Goal: Transaction & Acquisition: Download file/media

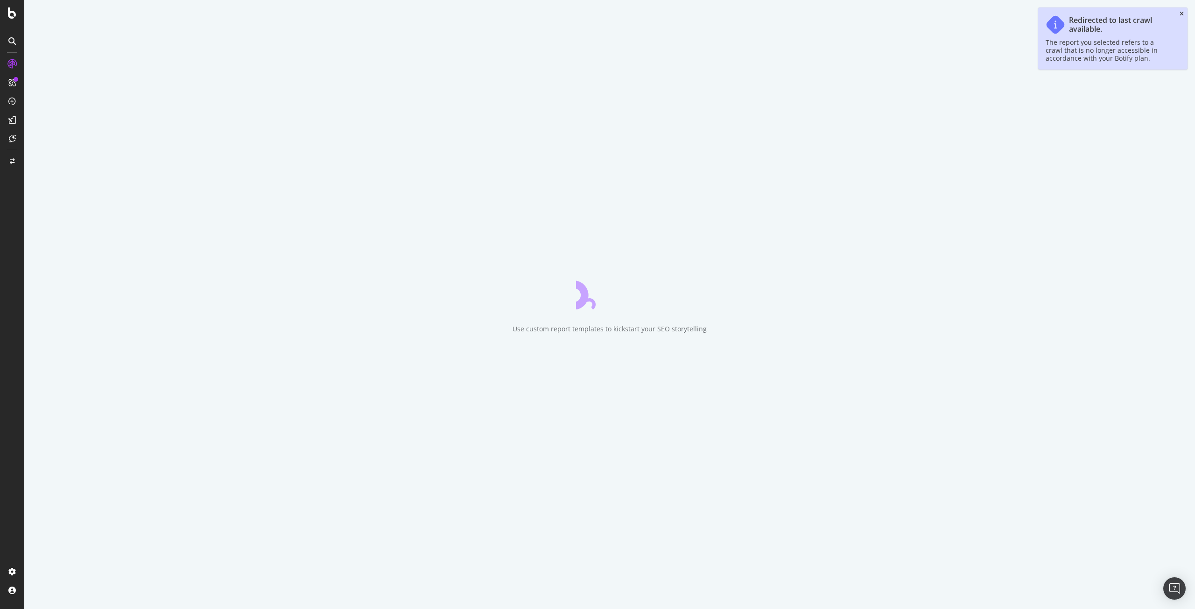
click at [1181, 12] on icon "close toast" at bounding box center [1182, 14] width 4 height 6
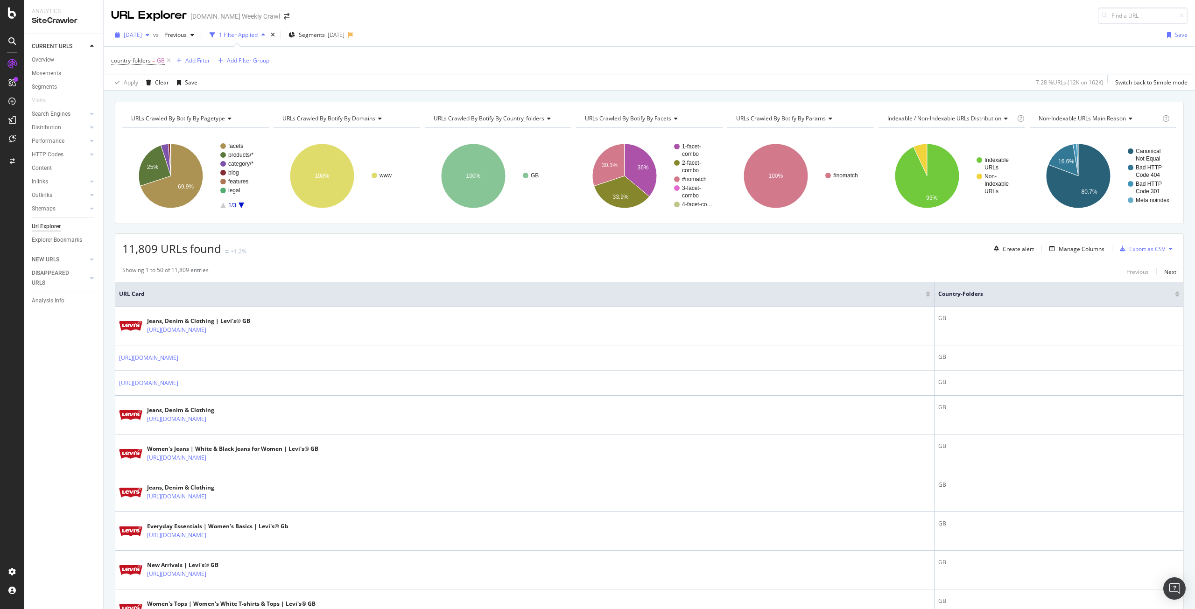
click at [142, 35] on span "[DATE]" at bounding box center [133, 35] width 18 height 8
click at [10, 11] on icon at bounding box center [12, 12] width 8 height 11
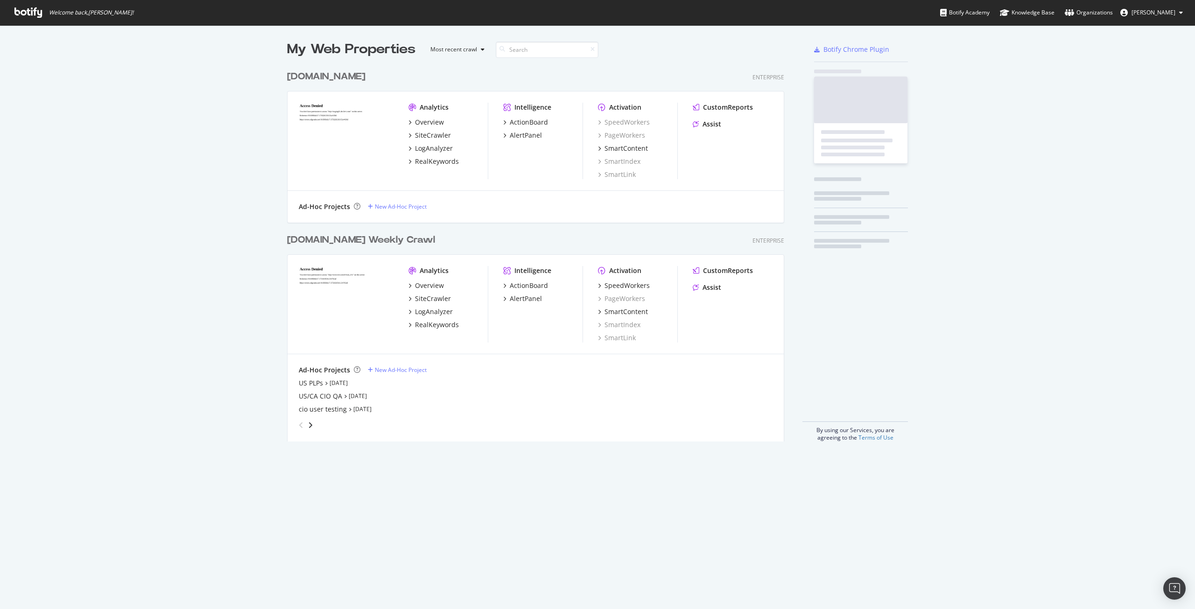
scroll to position [602, 1181]
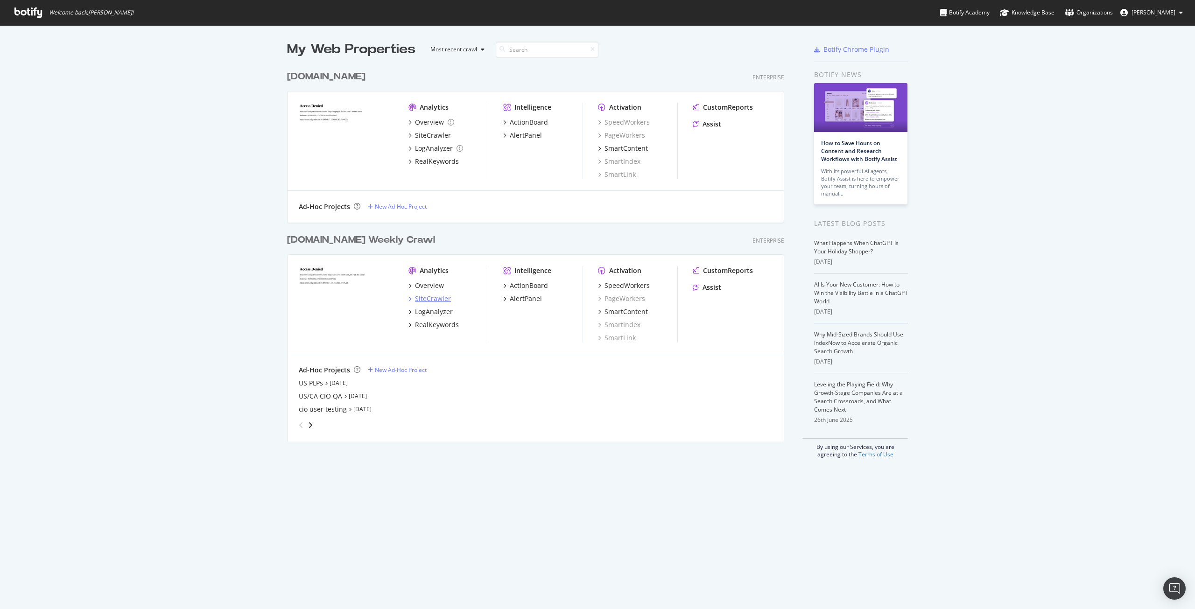
click at [425, 300] on div "SiteCrawler" at bounding box center [433, 298] width 36 height 9
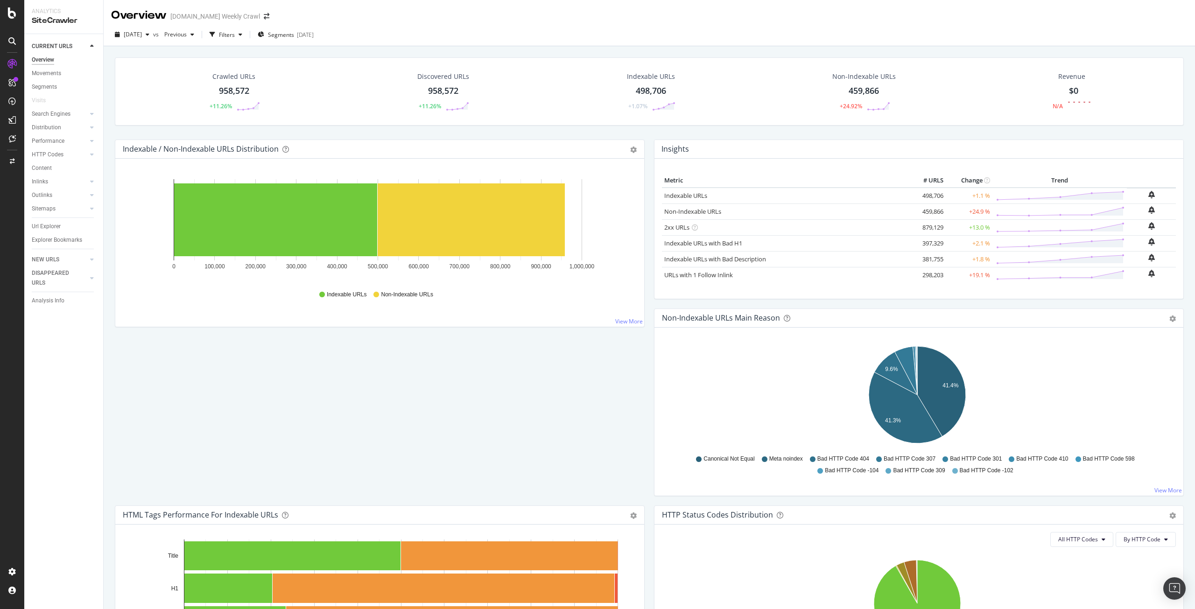
click at [48, 222] on div "Url Explorer" at bounding box center [46, 227] width 29 height 10
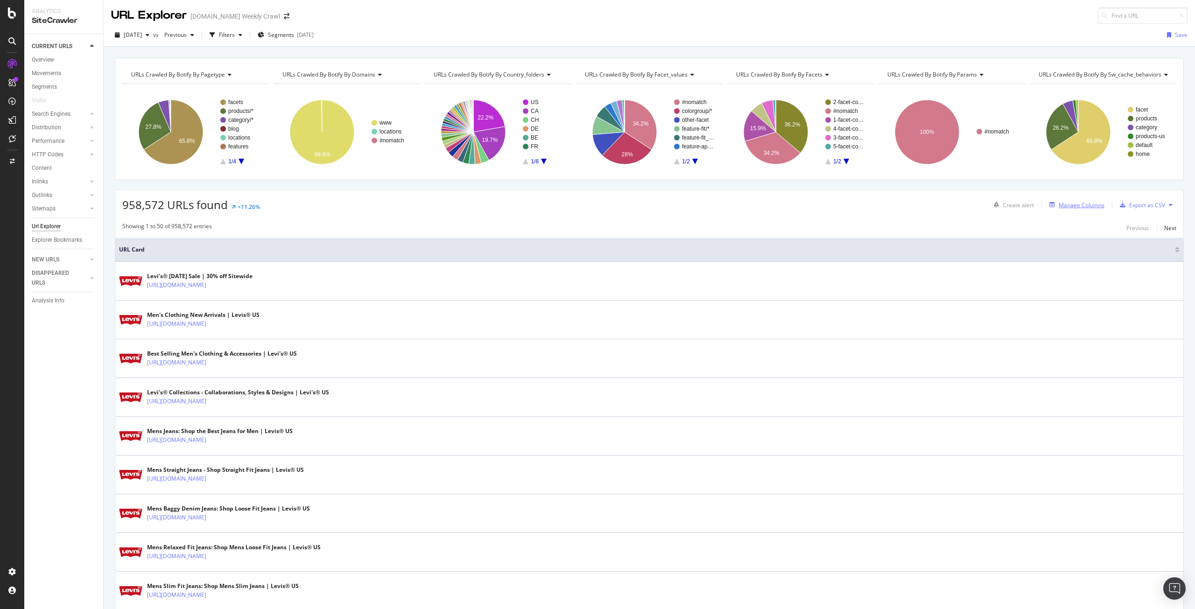
click at [1062, 204] on div "Manage Columns" at bounding box center [1082, 205] width 46 height 8
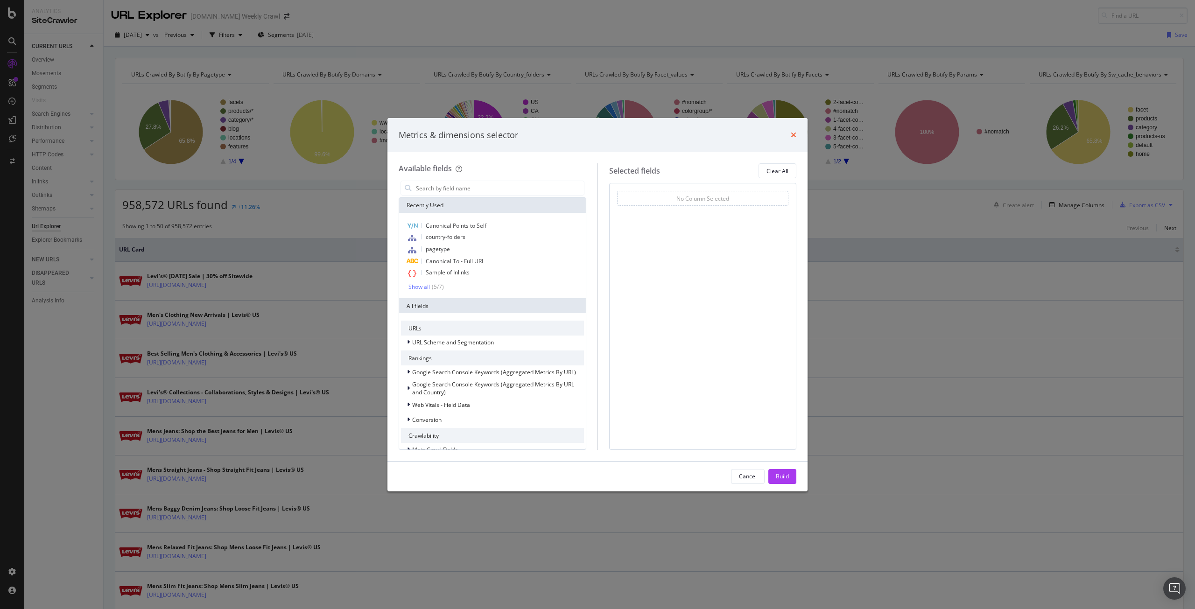
click at [794, 134] on icon "times" at bounding box center [794, 134] width 6 height 7
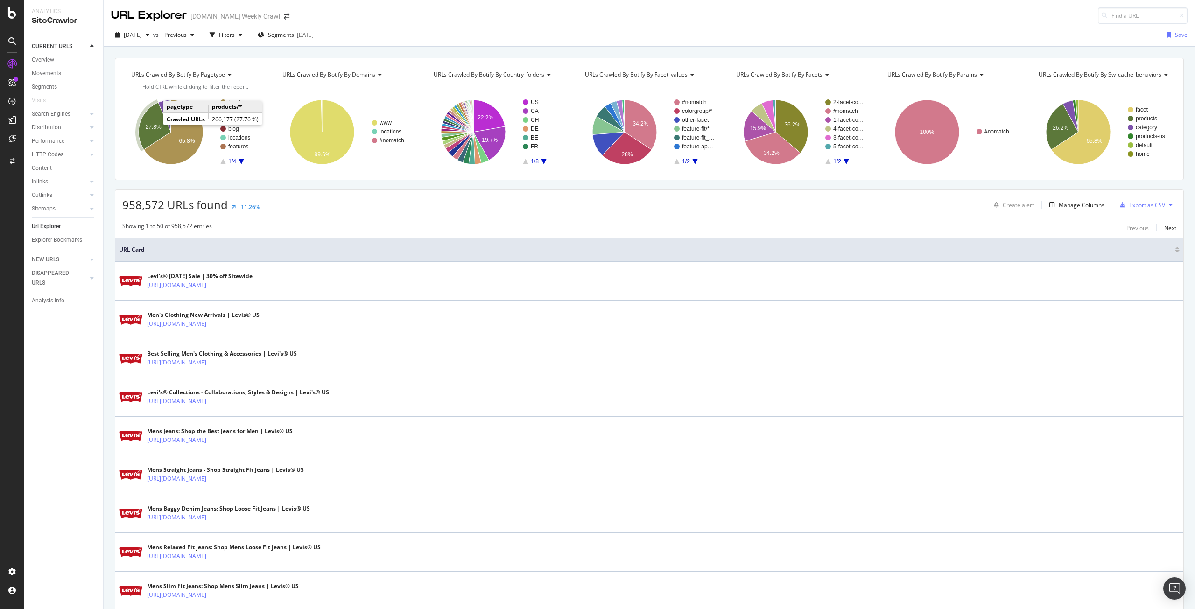
click at [151, 124] on text "27.8%" at bounding box center [154, 127] width 16 height 7
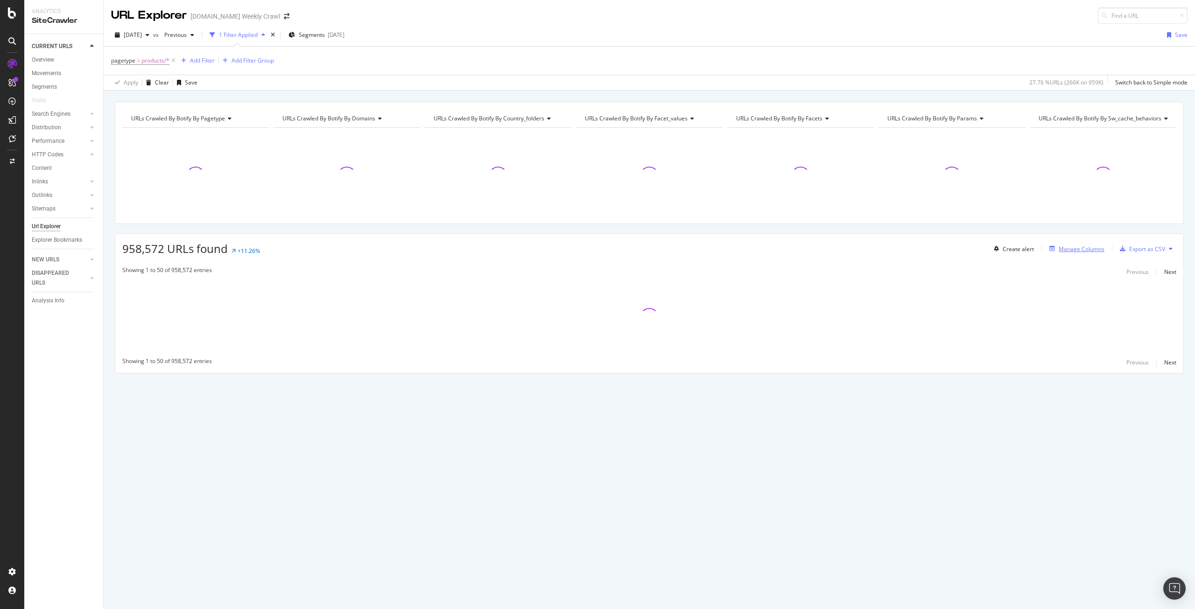
click at [1084, 250] on div "Manage Columns" at bounding box center [1082, 249] width 46 height 8
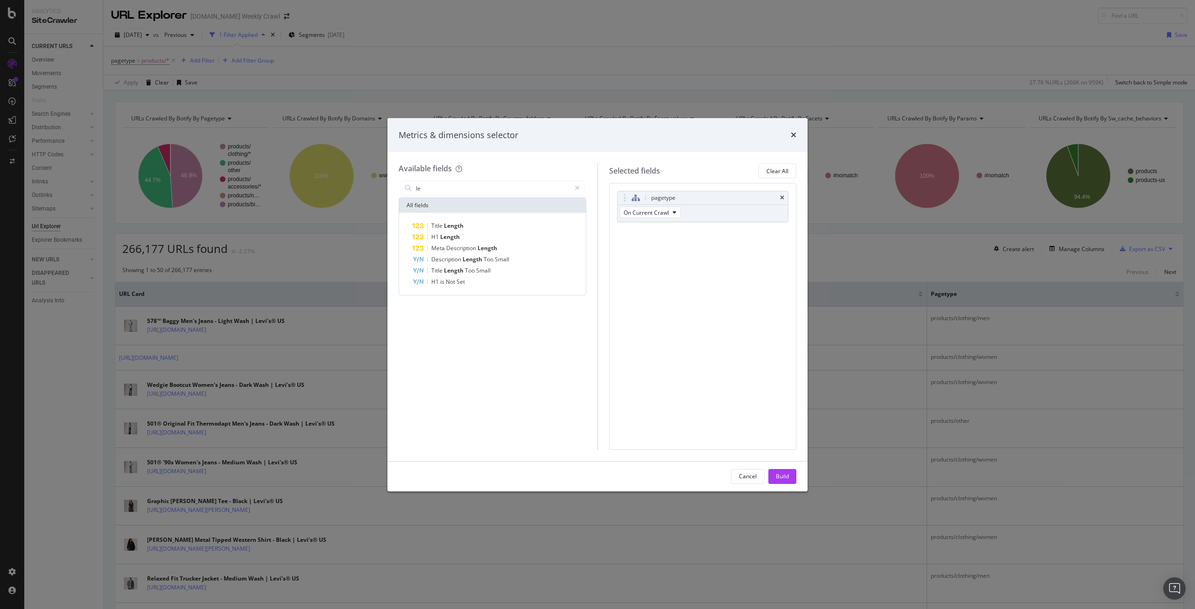
type input "l"
type input "url l"
click at [795, 135] on icon "times" at bounding box center [794, 134] width 6 height 7
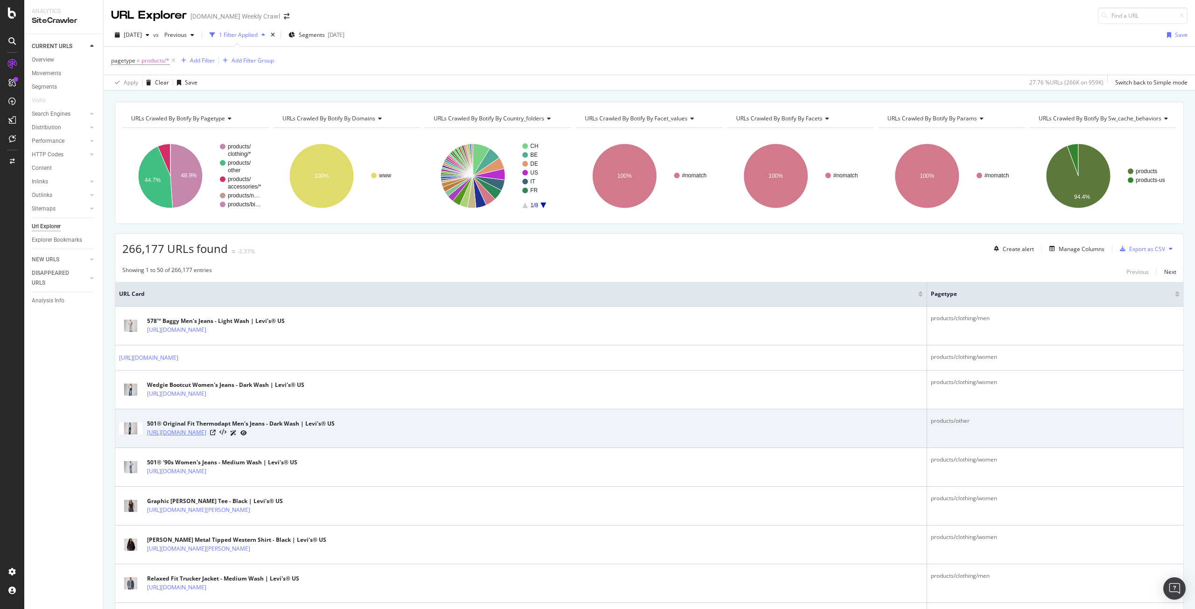
drag, startPoint x: 290, startPoint y: 436, endPoint x: 147, endPoint y: 434, distance: 142.9
click at [147, 434] on div "[URL][DOMAIN_NAME]" at bounding box center [241, 433] width 188 height 10
copy link "[URL][DOMAIN_NAME]"
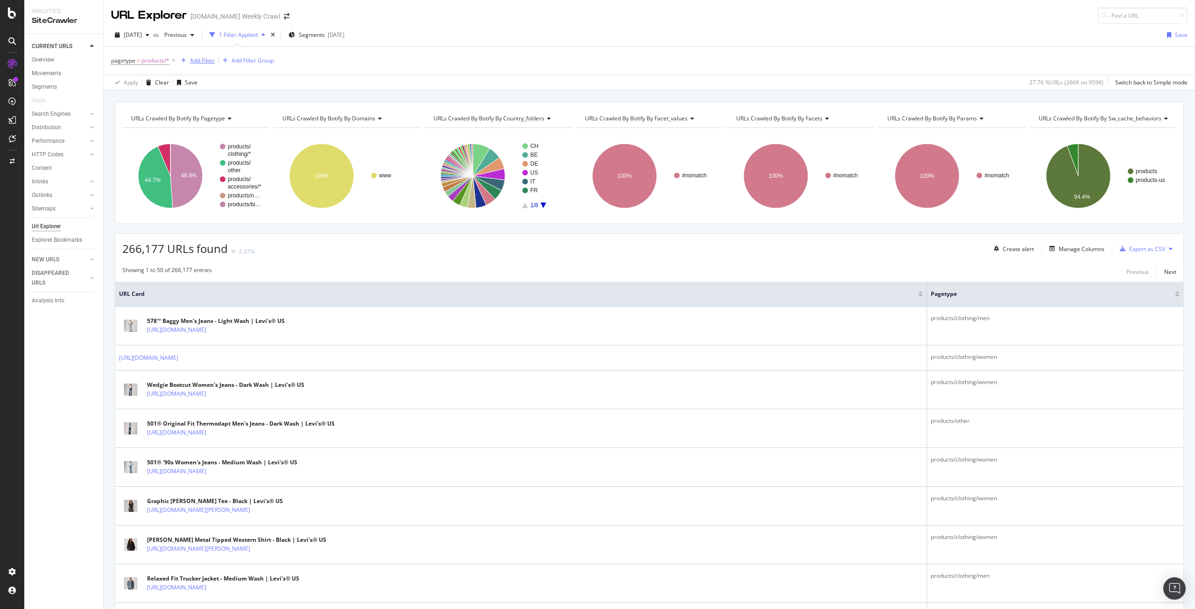
click at [194, 65] on div "Add Filter" at bounding box center [195, 61] width 37 height 10
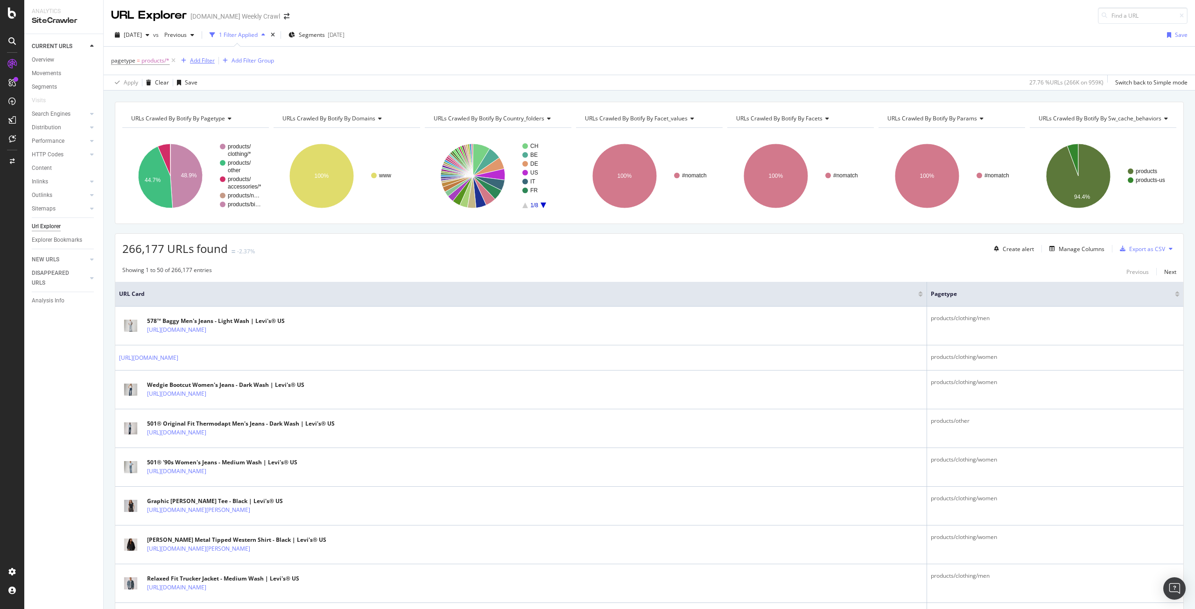
click at [200, 59] on div "Add Filter" at bounding box center [202, 60] width 25 height 8
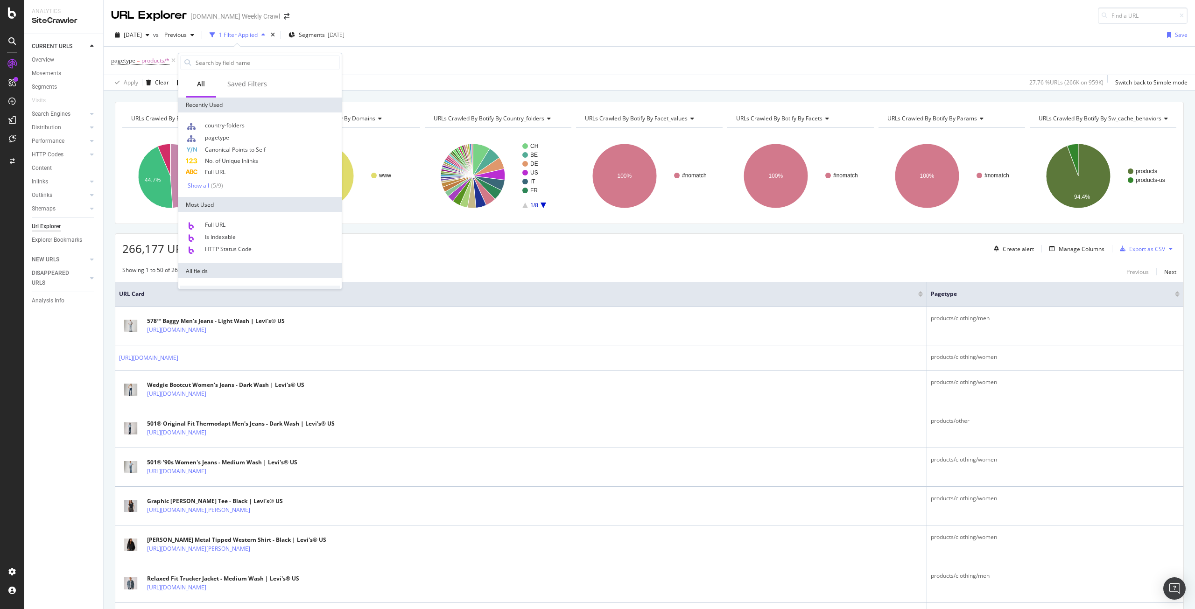
click at [209, 82] on div "All" at bounding box center [201, 85] width 30 height 26
click at [221, 66] on input "text" at bounding box center [267, 63] width 145 height 14
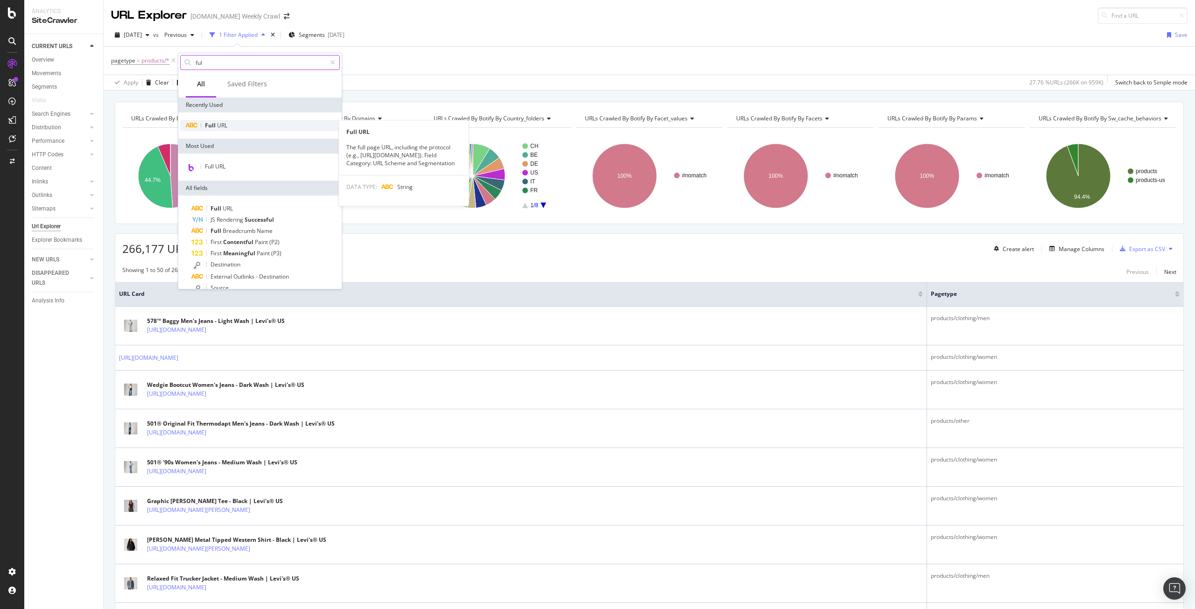
type input "ful"
click at [221, 124] on span "URL" at bounding box center [222, 125] width 10 height 8
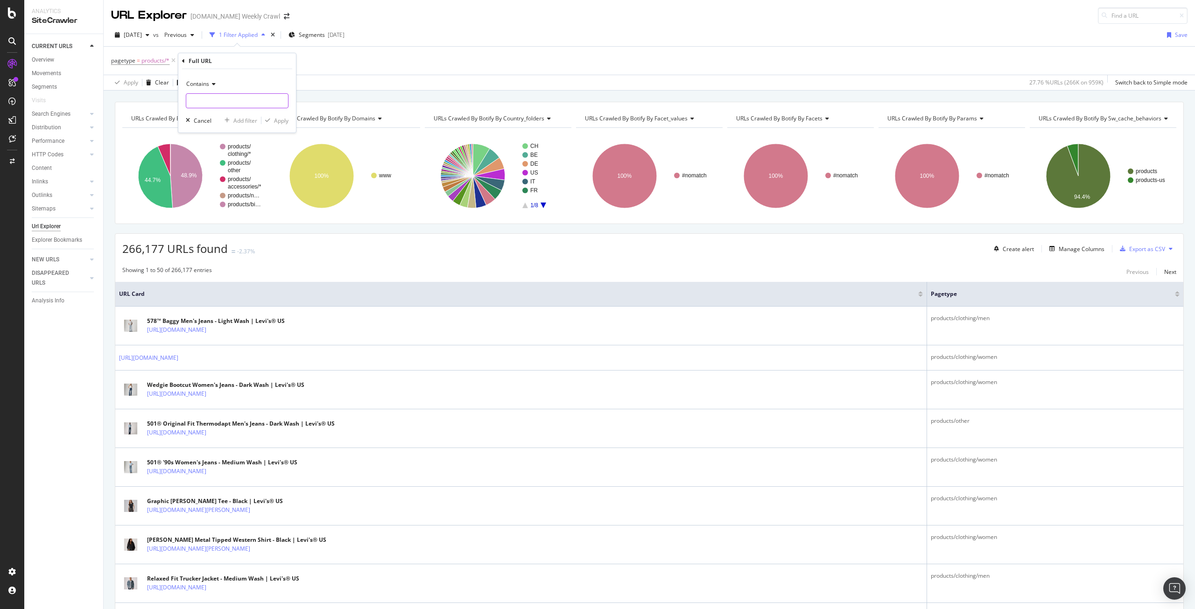
click at [226, 105] on input "text" at bounding box center [237, 100] width 102 height 15
paste input "[URL][DOMAIN_NAME]"
drag, startPoint x: 273, startPoint y: 100, endPoint x: 242, endPoint y: 101, distance: 30.8
click at [242, 101] on input "[URL][DOMAIN_NAME]" at bounding box center [230, 100] width 88 height 15
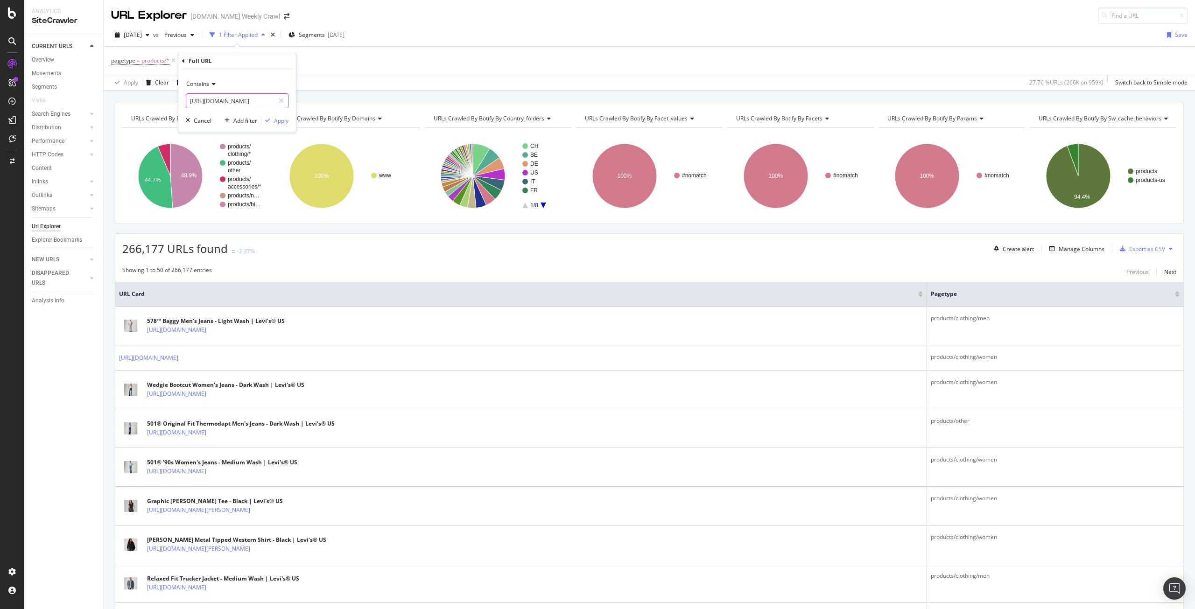
scroll to position [0, 14]
drag, startPoint x: 264, startPoint y: 102, endPoint x: 248, endPoint y: 102, distance: 16.3
click at [248, 102] on input "[URL][DOMAIN_NAME]" at bounding box center [230, 100] width 88 height 15
type input "[URL][DOMAIN_NAME]"
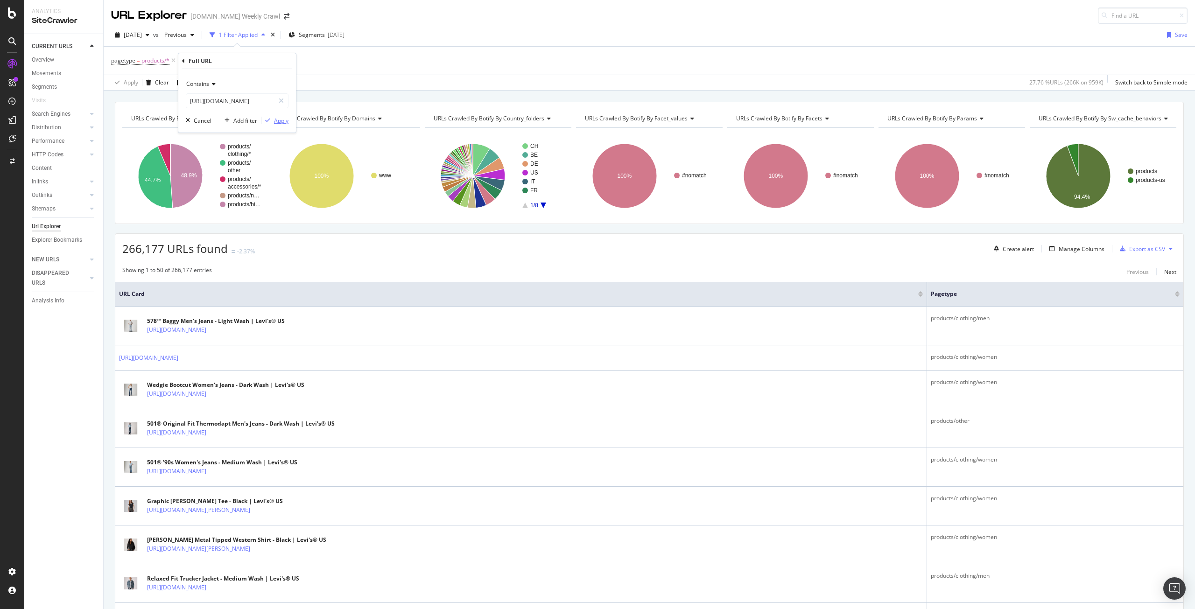
click at [272, 120] on div "button" at bounding box center [267, 121] width 13 height 6
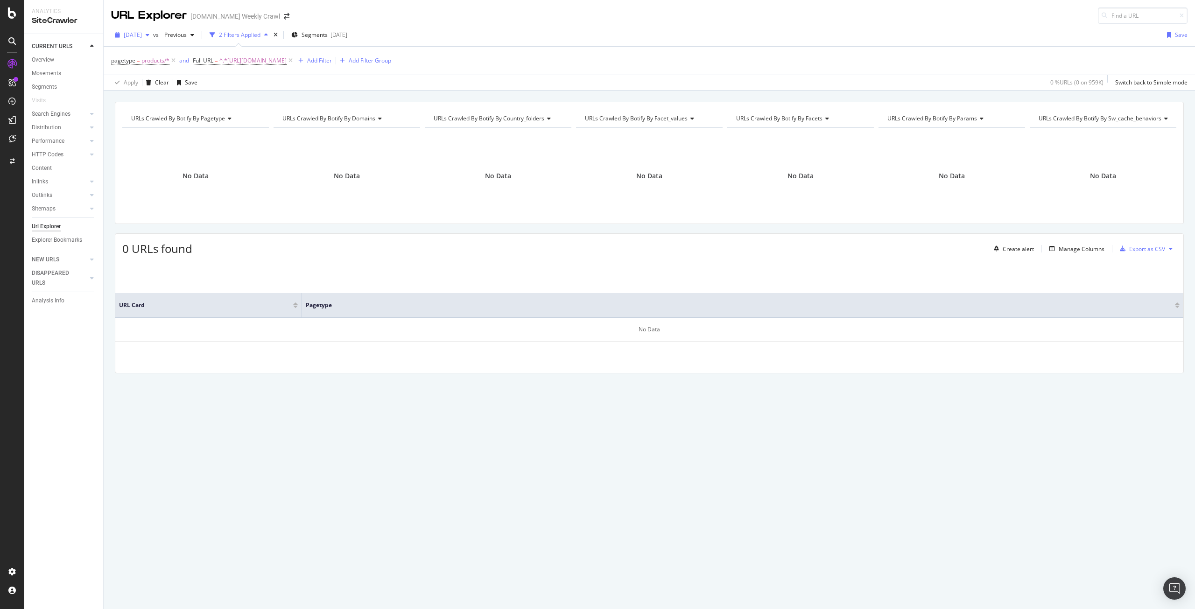
click at [153, 39] on div "[DATE]" at bounding box center [132, 35] width 42 height 14
click at [167, 119] on div "[DATE]" at bounding box center [150, 120] width 50 height 8
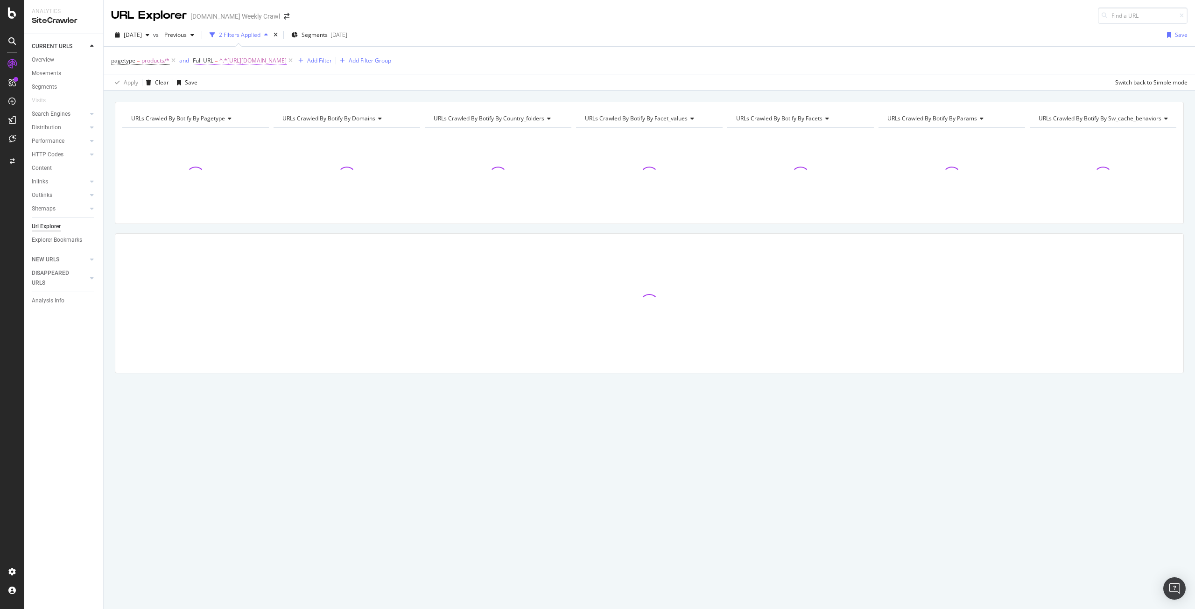
click at [234, 63] on span "^.*[URL][DOMAIN_NAME]" at bounding box center [252, 60] width 67 height 13
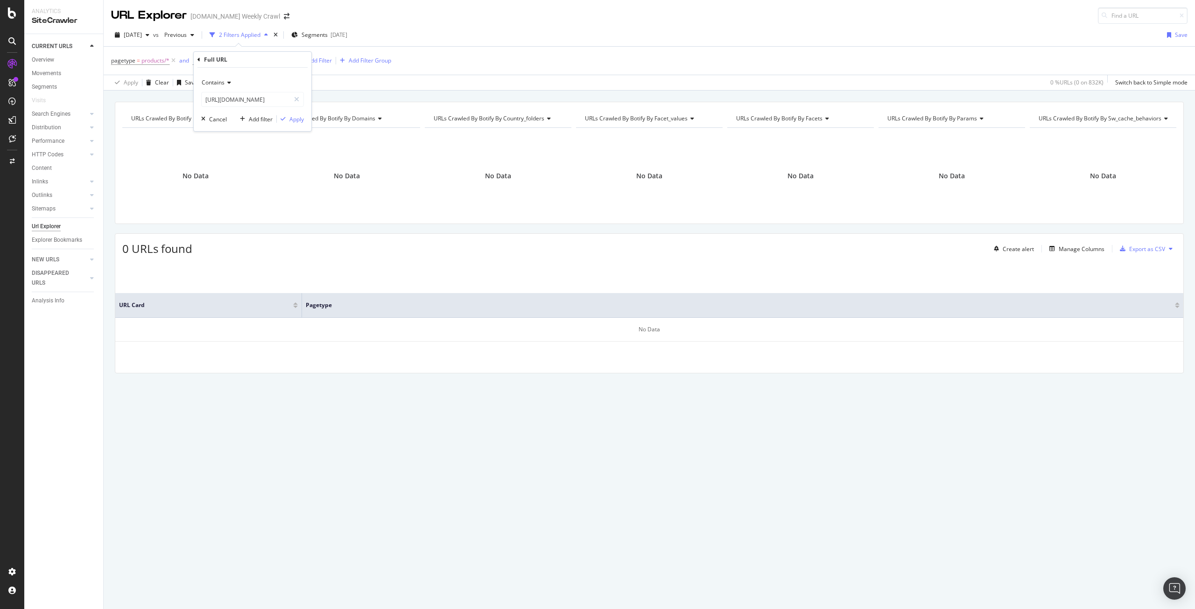
click at [228, 84] on icon at bounding box center [228, 83] width 7 height 6
click at [248, 202] on div "Matches regex" at bounding box center [254, 199] width 100 height 12
click at [297, 119] on div "Apply" at bounding box center [296, 119] width 14 height 8
click at [287, 62] on icon at bounding box center [283, 60] width 8 height 9
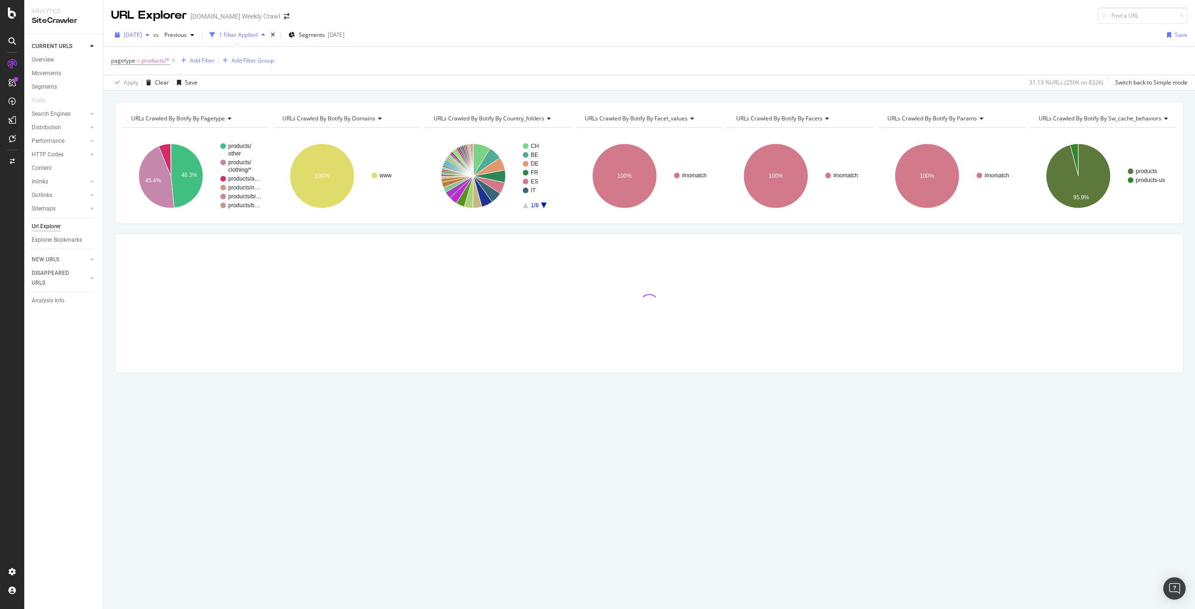
click at [142, 34] on span "[DATE]" at bounding box center [133, 35] width 18 height 8
click at [153, 69] on div "[DATE]" at bounding box center [150, 68] width 50 height 8
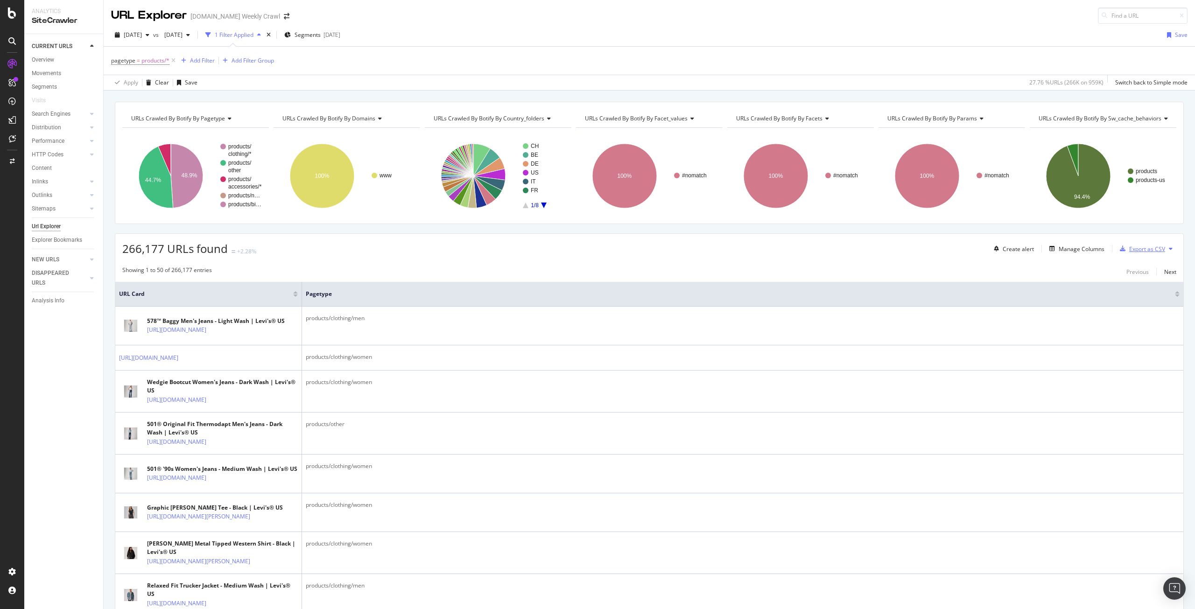
click at [1140, 253] on div "Export as CSV" at bounding box center [1140, 249] width 49 height 14
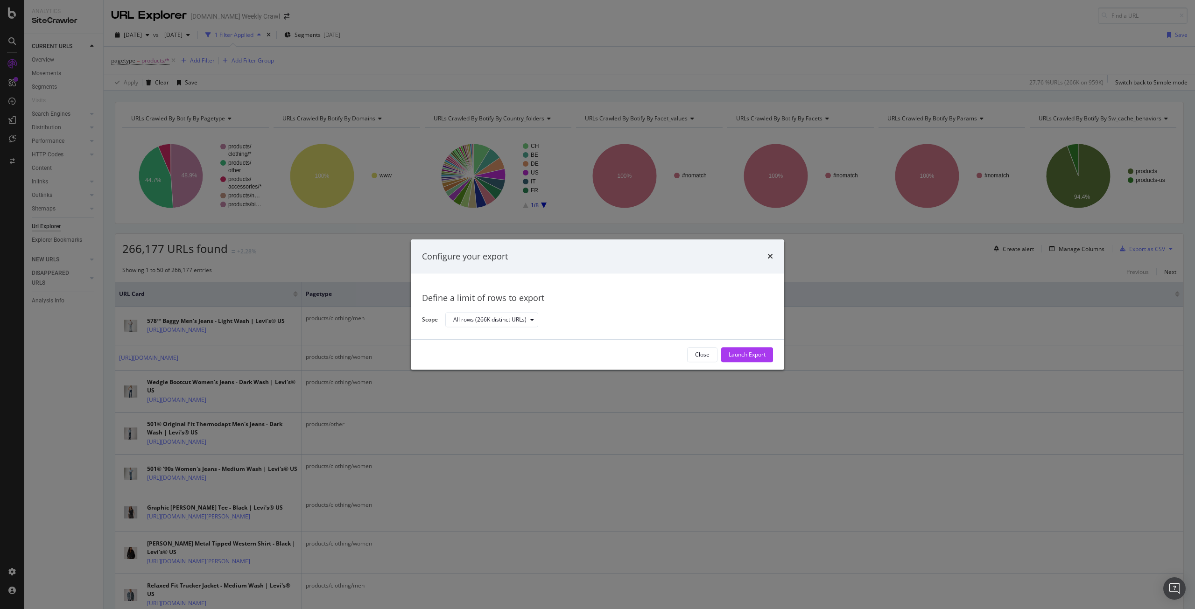
click at [748, 363] on div "Close Launch Export" at bounding box center [597, 355] width 373 height 30
click at [746, 360] on div "Launch Export" at bounding box center [747, 355] width 37 height 14
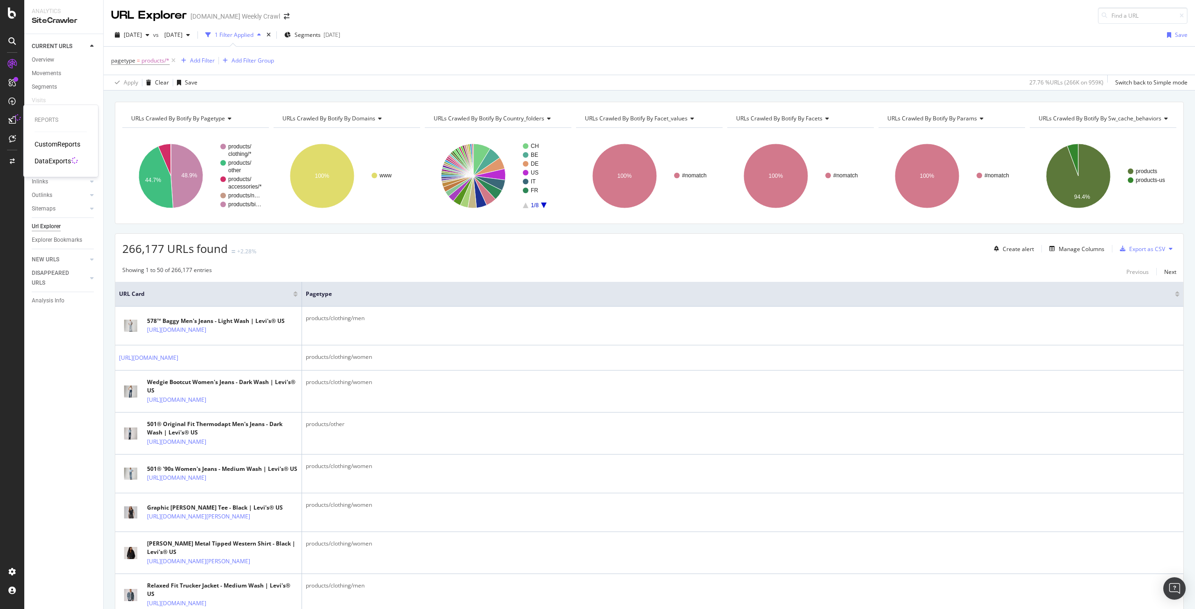
click at [11, 123] on icon at bounding box center [11, 119] width 7 height 7
click at [207, 61] on div "Add Filter" at bounding box center [202, 60] width 25 height 8
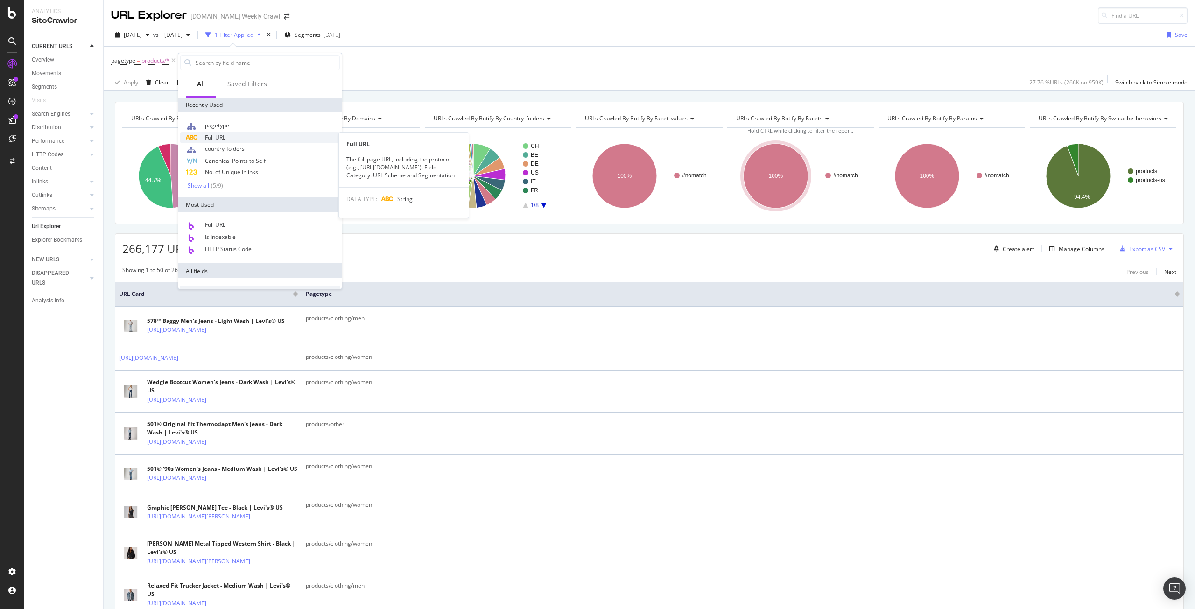
click at [224, 136] on span "Full URL" at bounding box center [215, 138] width 21 height 8
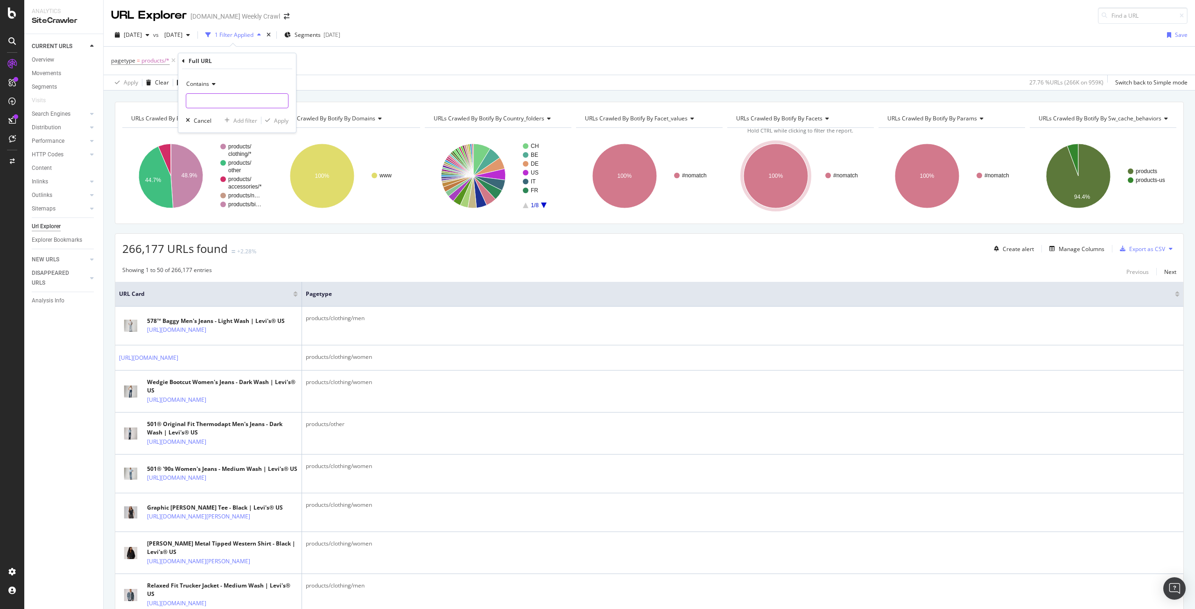
click at [219, 103] on input "text" at bounding box center [237, 100] width 102 height 15
paste input "\bhttps?://(?:www\.)?levi\.com/[A-Z]{2}/[a-z]{2}_[A-Z]{2}/p/\d{4}[A-Z]\d{4}\b"
type input "\bhttps?://(?:www\.)?levi\.com/[A-Z]{2}/[a-z]{2}_[A-Z]{2}/p/\d{4}[A-Z]\d{4}\b"
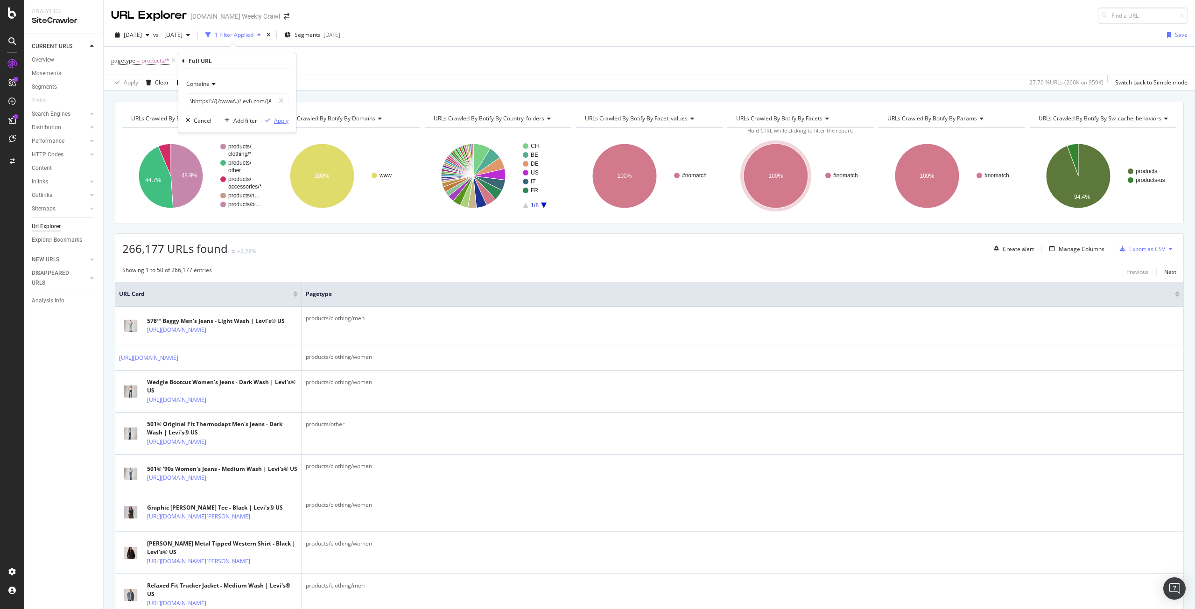
click at [276, 117] on div "Apply" at bounding box center [281, 121] width 14 height 8
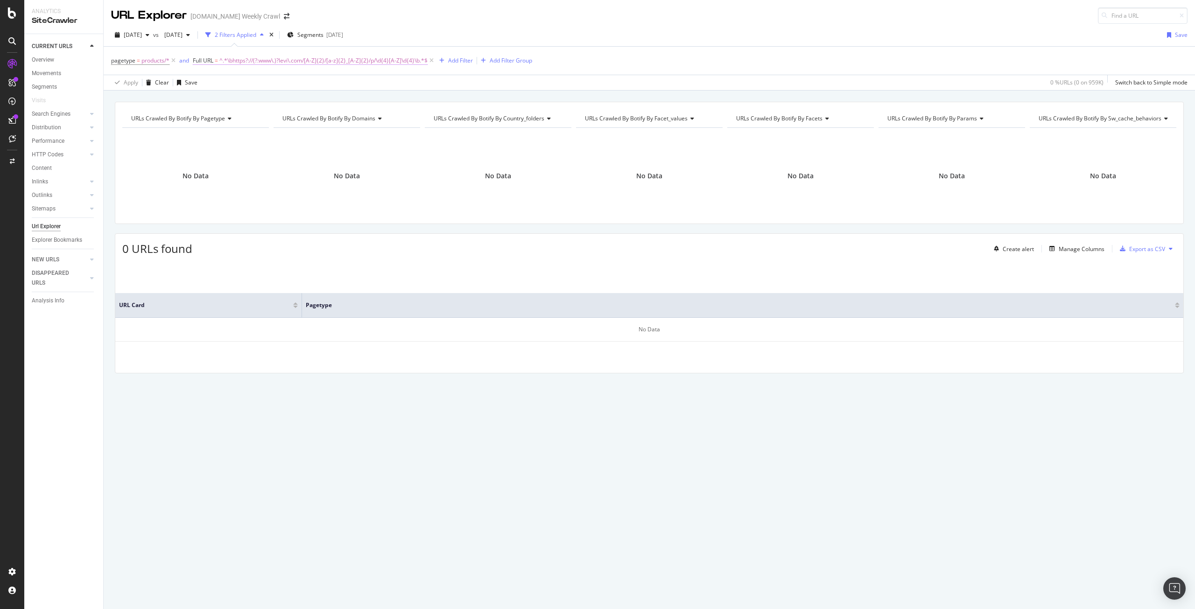
click at [201, 60] on span "Full URL" at bounding box center [203, 60] width 21 height 8
click at [212, 83] on span "Contains" at bounding box center [213, 82] width 23 height 8
click at [224, 198] on span "Matches regex" at bounding box center [225, 199] width 39 height 8
click at [294, 120] on div "Apply" at bounding box center [296, 119] width 14 height 8
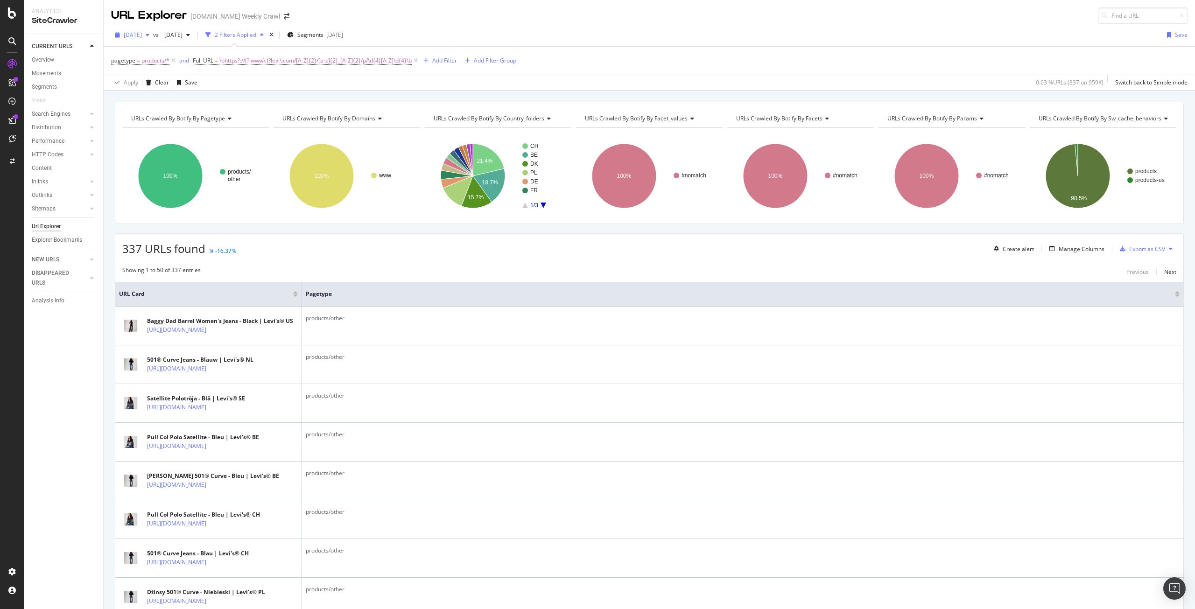
click at [142, 35] on span "[DATE]" at bounding box center [133, 35] width 18 height 8
click at [153, 116] on div "[DATE]" at bounding box center [150, 117] width 50 height 8
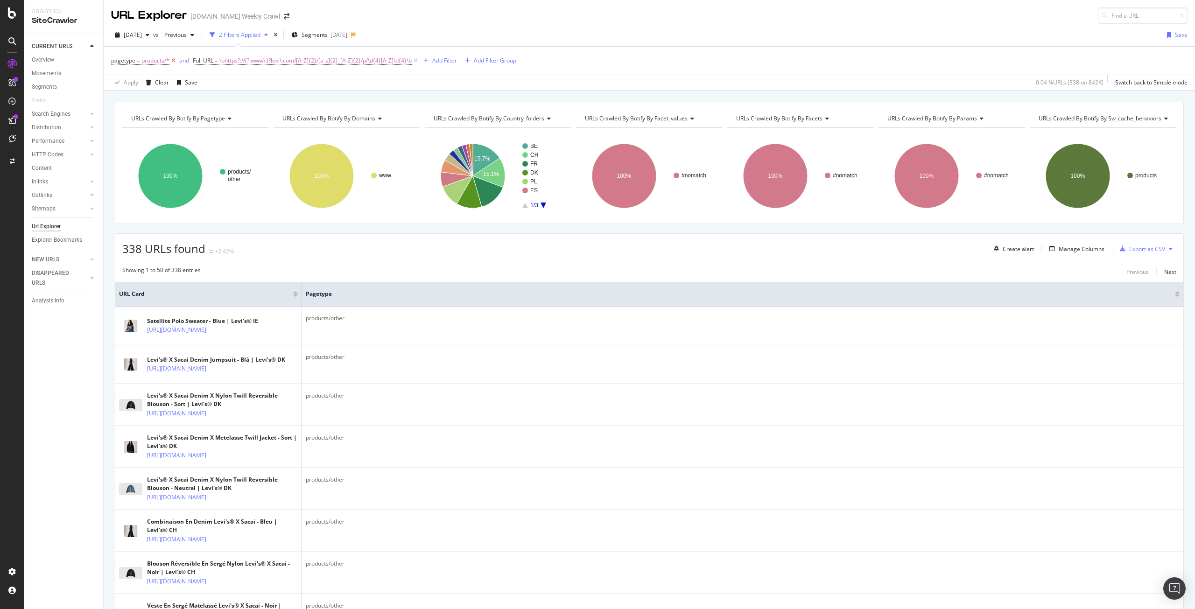
click at [171, 62] on icon at bounding box center [173, 60] width 8 height 9
click at [153, 39] on div "[DATE]" at bounding box center [132, 35] width 42 height 14
click at [155, 68] on div "[DATE]" at bounding box center [150, 68] width 50 height 8
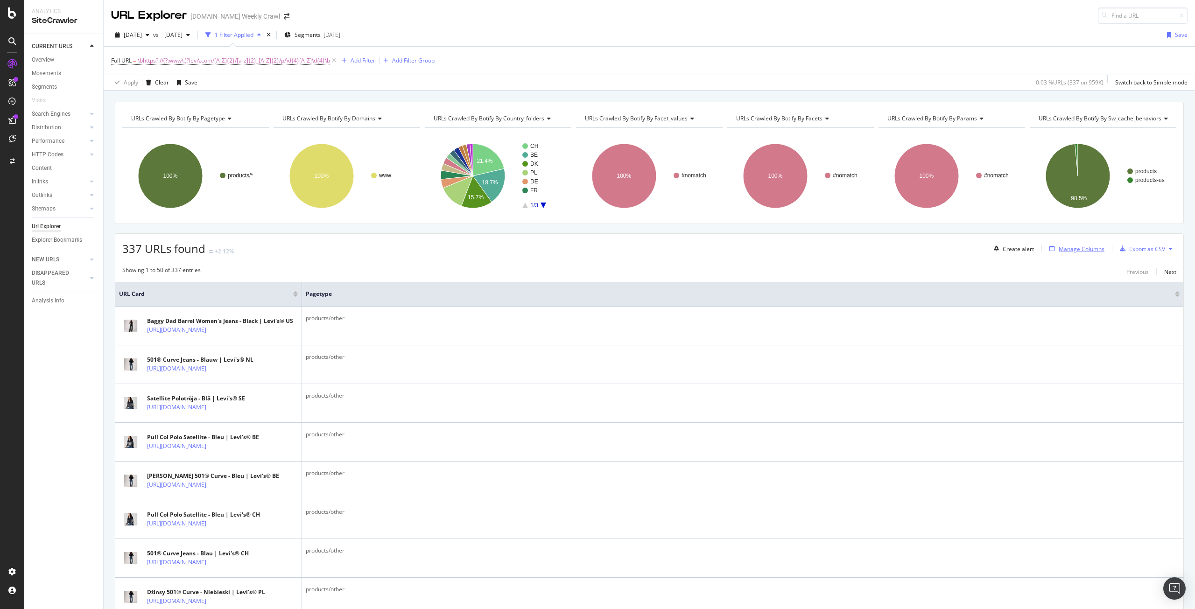
click at [1062, 249] on div "Manage Columns" at bounding box center [1082, 249] width 46 height 8
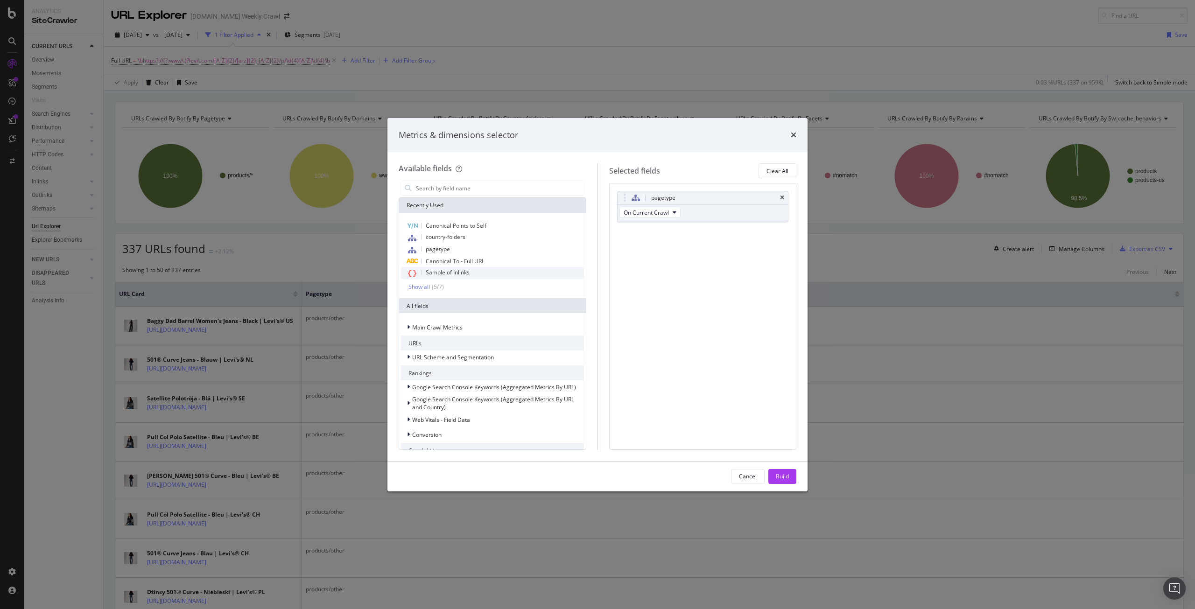
click at [507, 274] on div "Sample of Inlinks" at bounding box center [492, 273] width 183 height 12
click at [468, 188] on input "modal" at bounding box center [499, 188] width 169 height 14
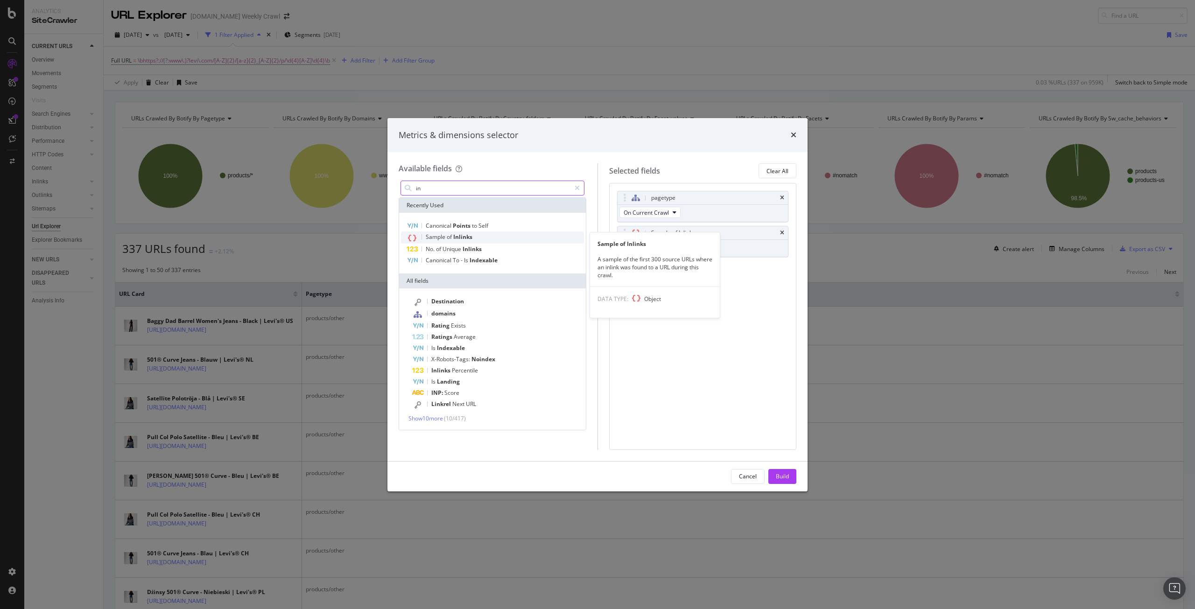
type input "in"
click at [454, 236] on span "Inlinks" at bounding box center [462, 237] width 19 height 8
click at [785, 199] on div "pagetype" at bounding box center [703, 197] width 171 height 13
click at [784, 199] on icon "times" at bounding box center [782, 198] width 4 height 6
click at [789, 474] on button "Build" at bounding box center [782, 476] width 28 height 15
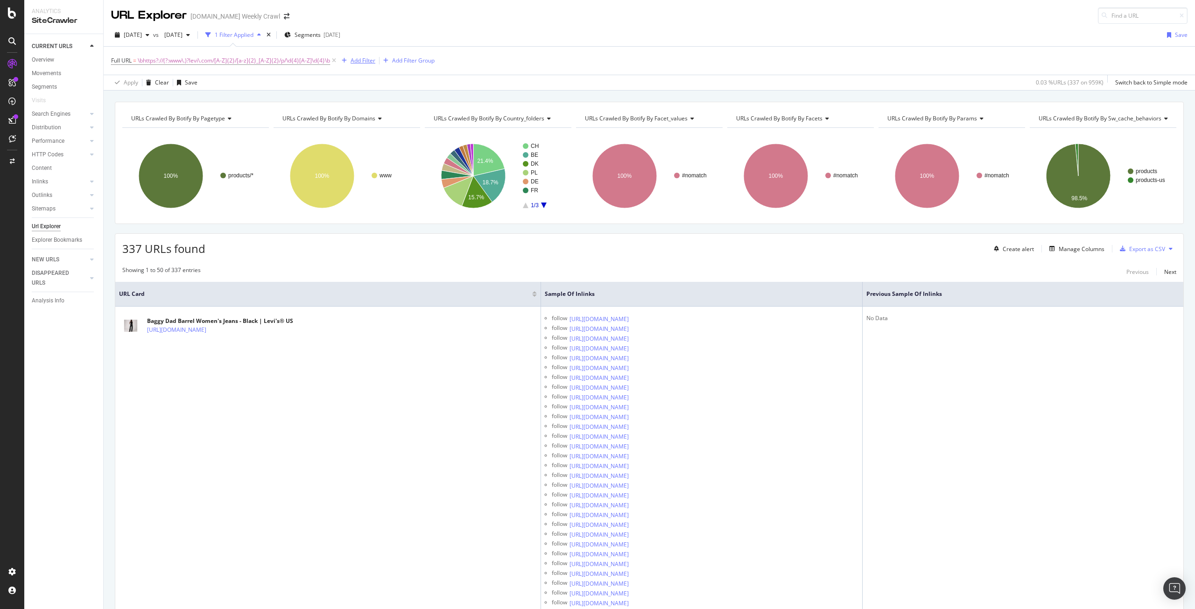
click at [365, 60] on div "Add Filter" at bounding box center [363, 60] width 25 height 8
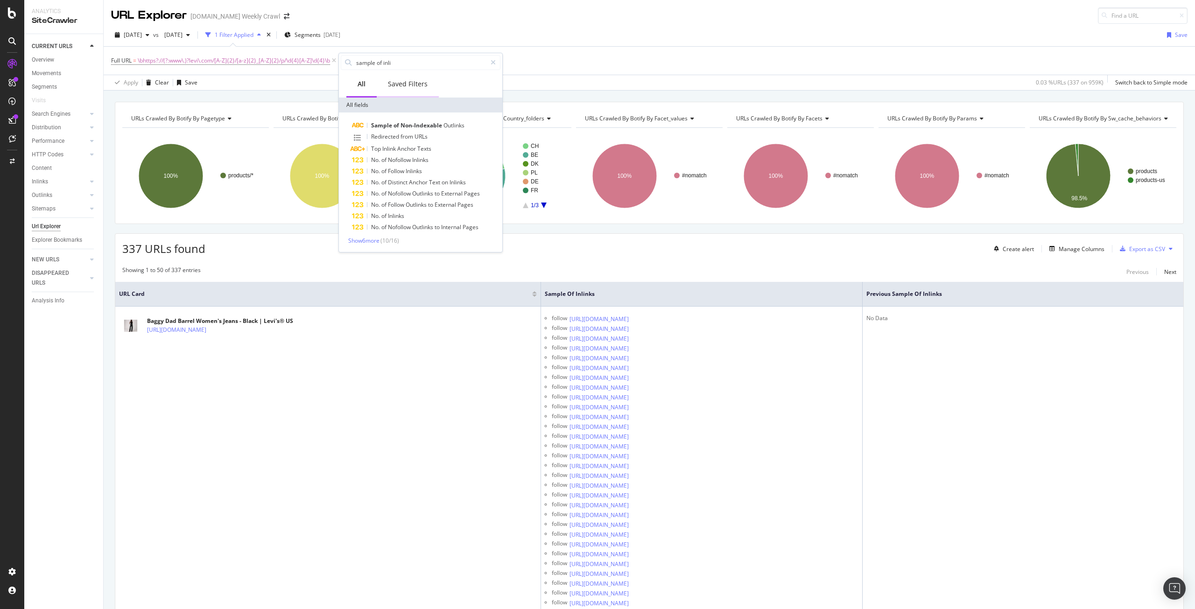
type input "sample of inlin"
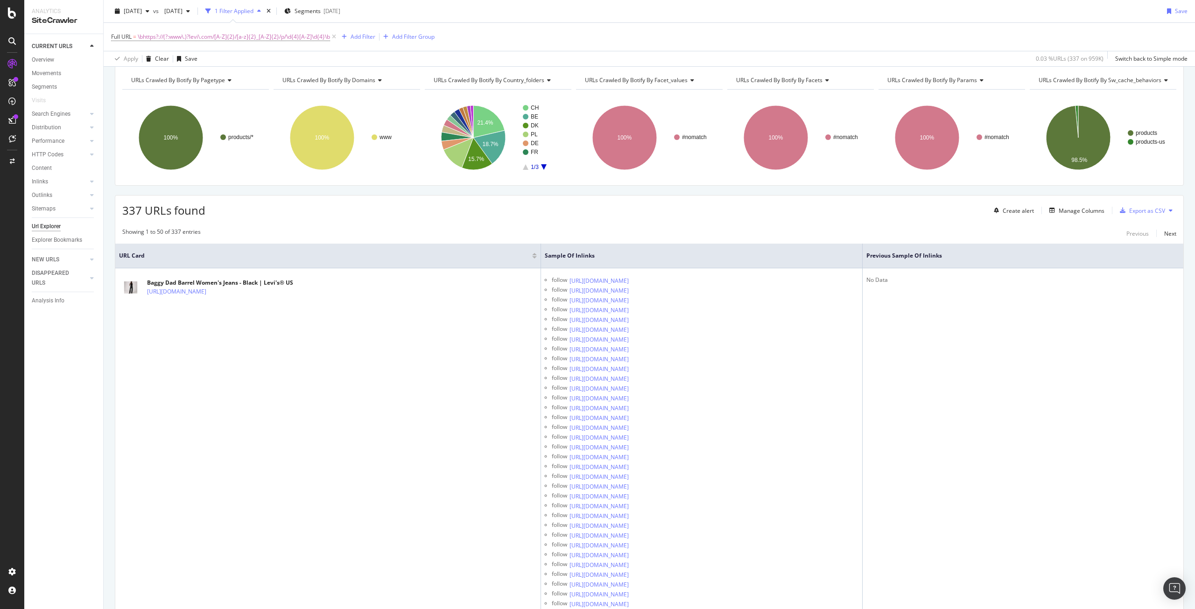
scroll to position [38, 0]
click at [440, 229] on div "Showing 1 to 50 of 337 entries Previous Next" at bounding box center [649, 233] width 1068 height 11
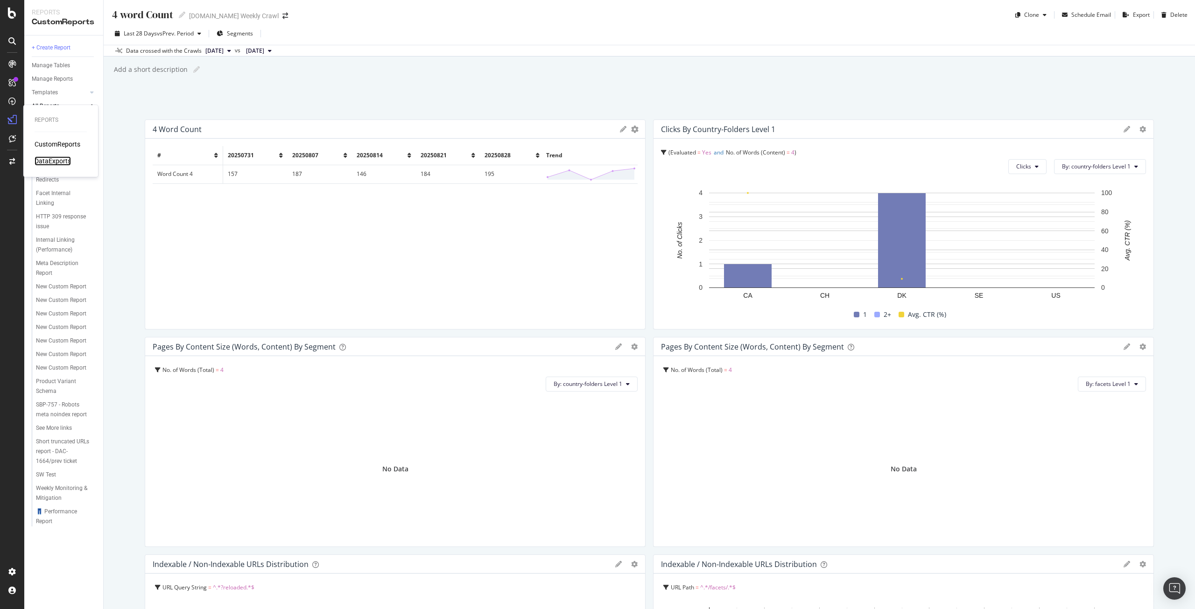
click at [45, 160] on div "DataExports" at bounding box center [53, 160] width 36 height 9
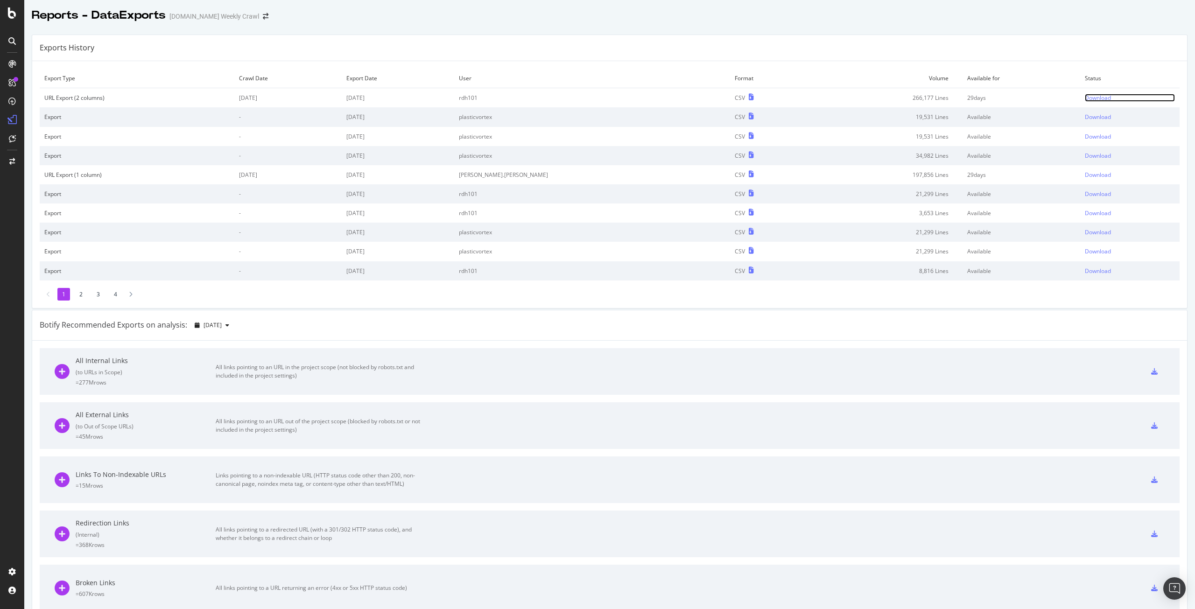
click at [1085, 101] on div "Download" at bounding box center [1098, 98] width 26 height 8
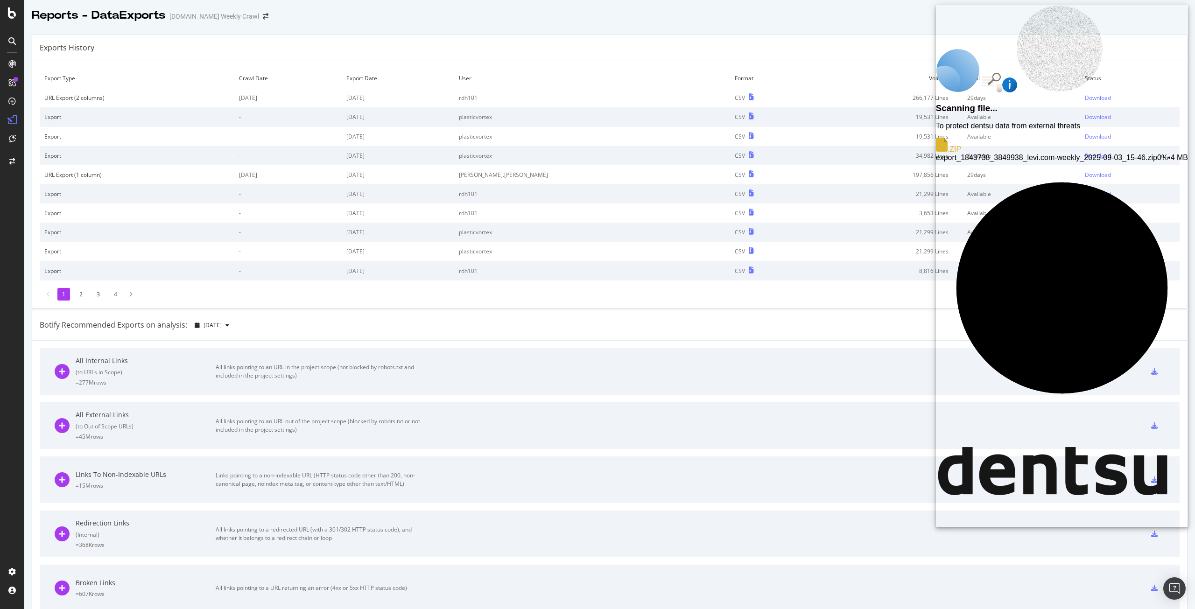
click at [1157, 154] on span "0% • 4 MB" at bounding box center [1172, 158] width 31 height 8
